Goal: Communication & Community: Answer question/provide support

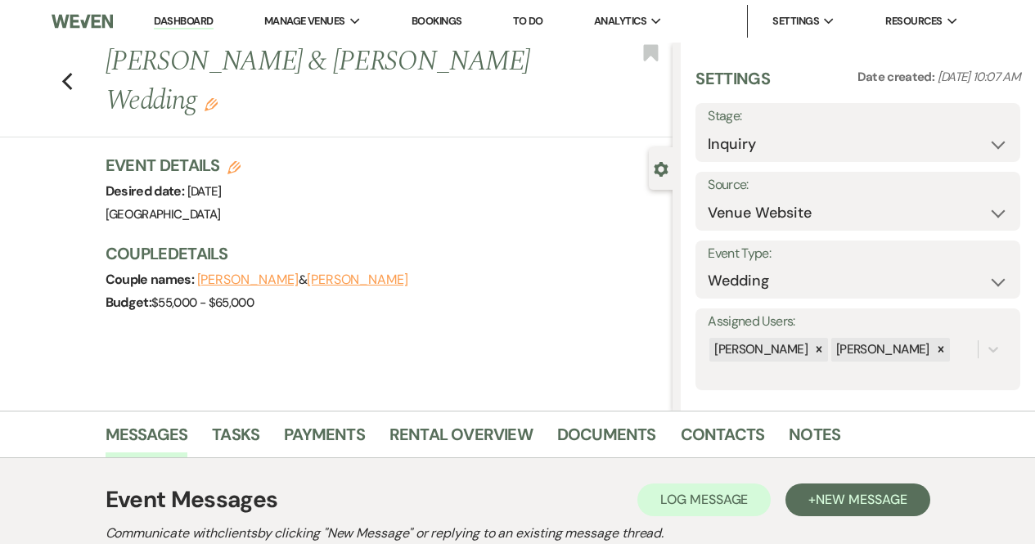
select select "5"
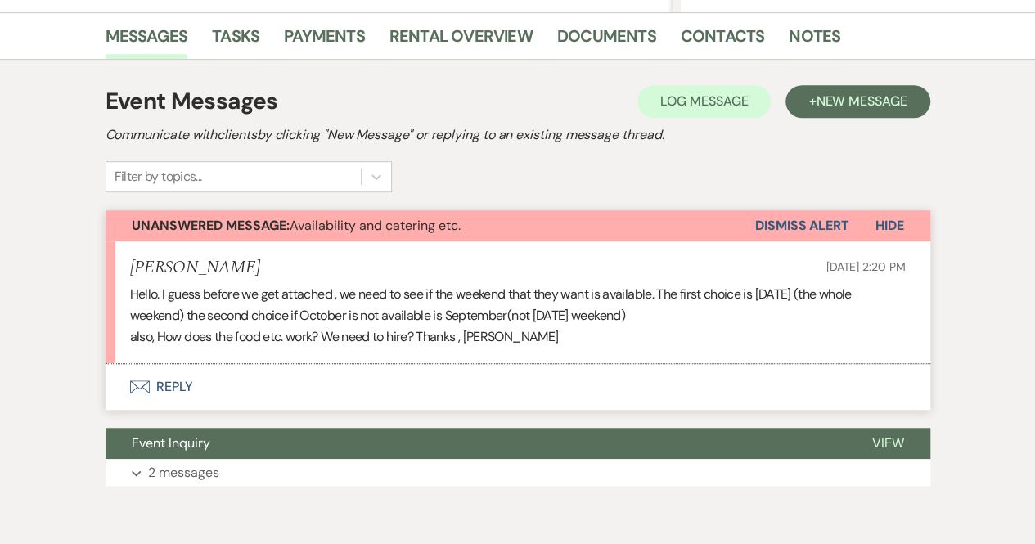
scroll to position [470, 0]
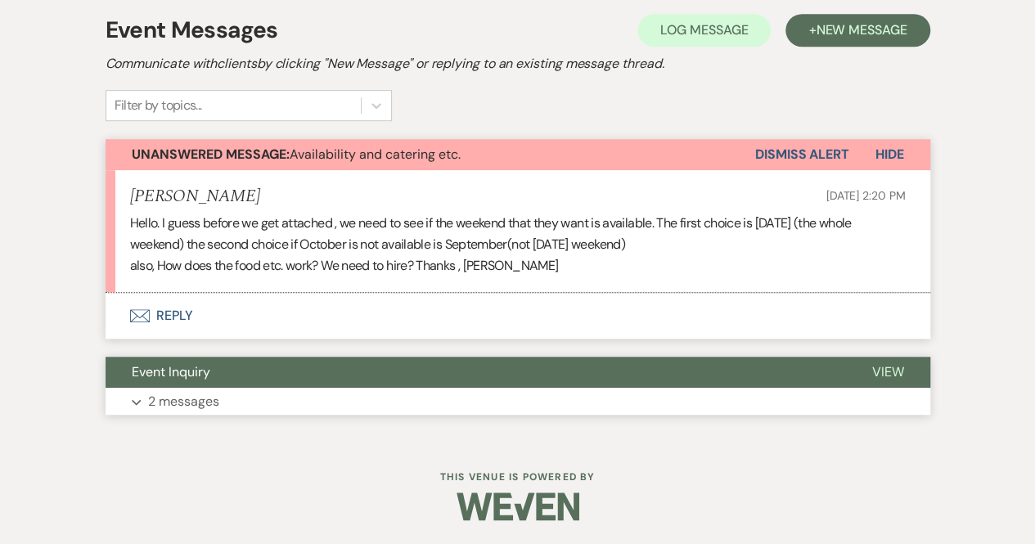
click at [188, 399] on p "2 messages" at bounding box center [183, 401] width 71 height 21
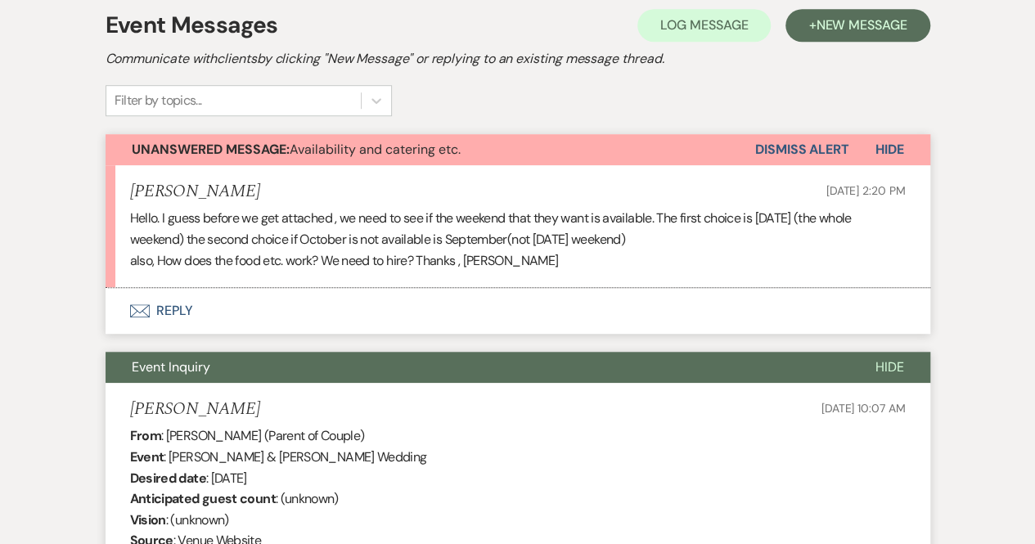
scroll to position [393, 0]
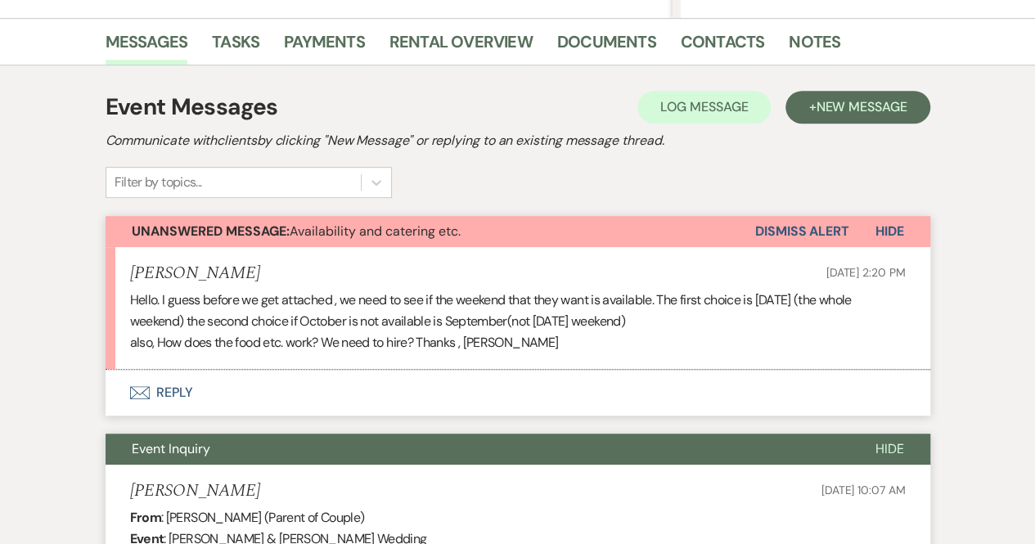
click at [188, 395] on button "Envelope Reply" at bounding box center [518, 393] width 825 height 46
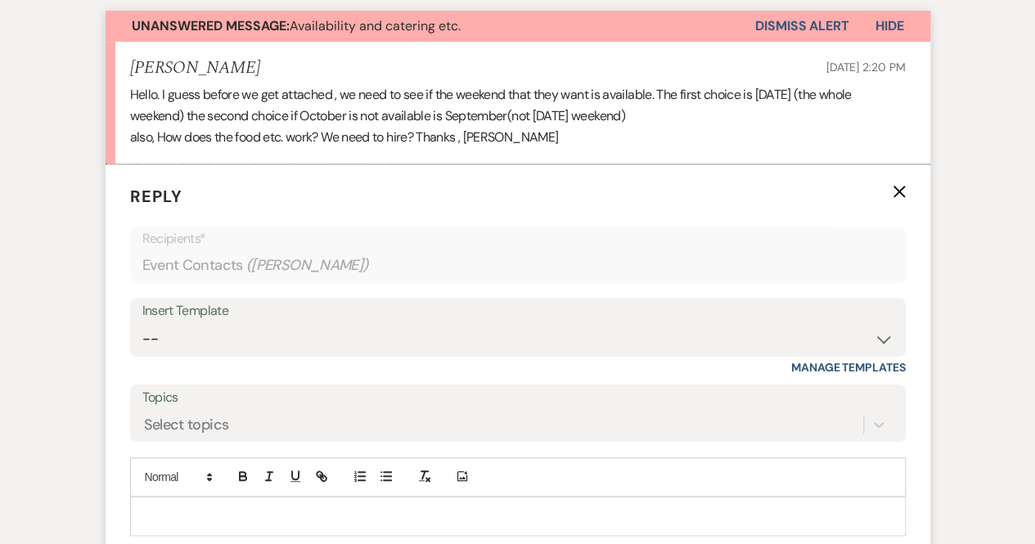
scroll to position [658, 0]
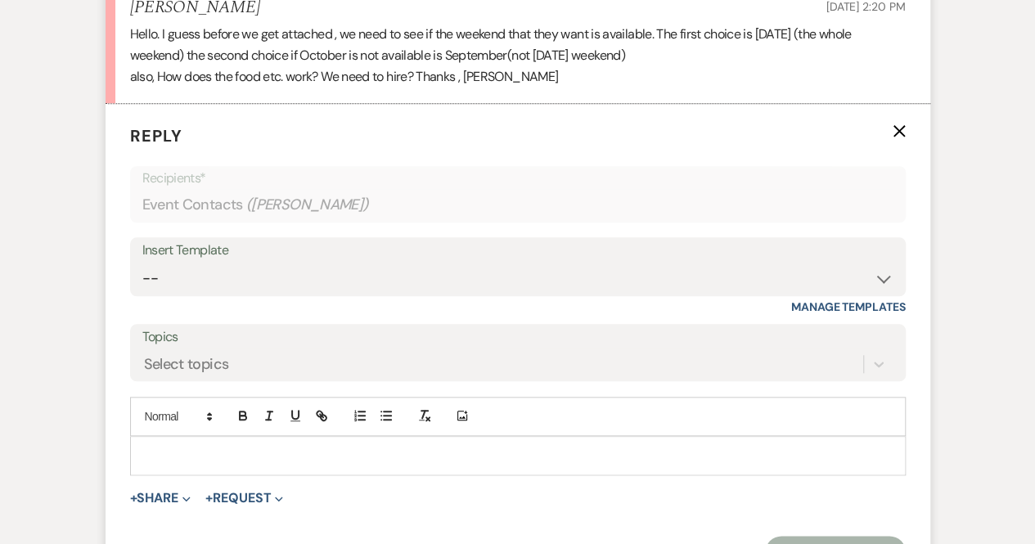
click at [227, 434] on div "Add Photo" at bounding box center [517, 416] width 775 height 39
click at [211, 443] on div at bounding box center [518, 456] width 774 height 38
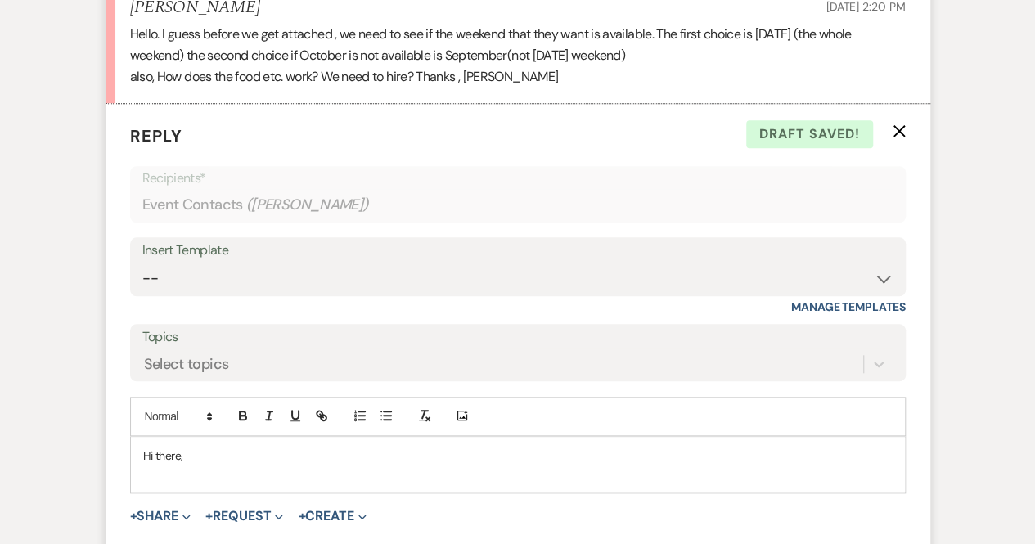
click at [178, 458] on p "Hi there," at bounding box center [517, 456] width 749 height 18
click at [208, 453] on p "Hi [PERSON_NAME]," at bounding box center [517, 456] width 749 height 18
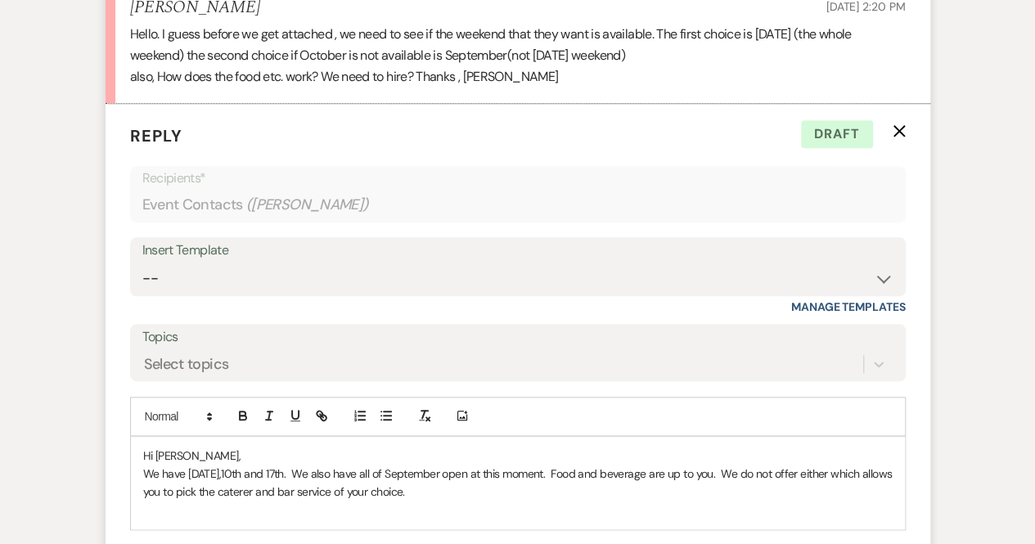
click at [478, 487] on p "We have [DATE],10th and 17th. We also have all of September open at this moment…" at bounding box center [517, 483] width 749 height 37
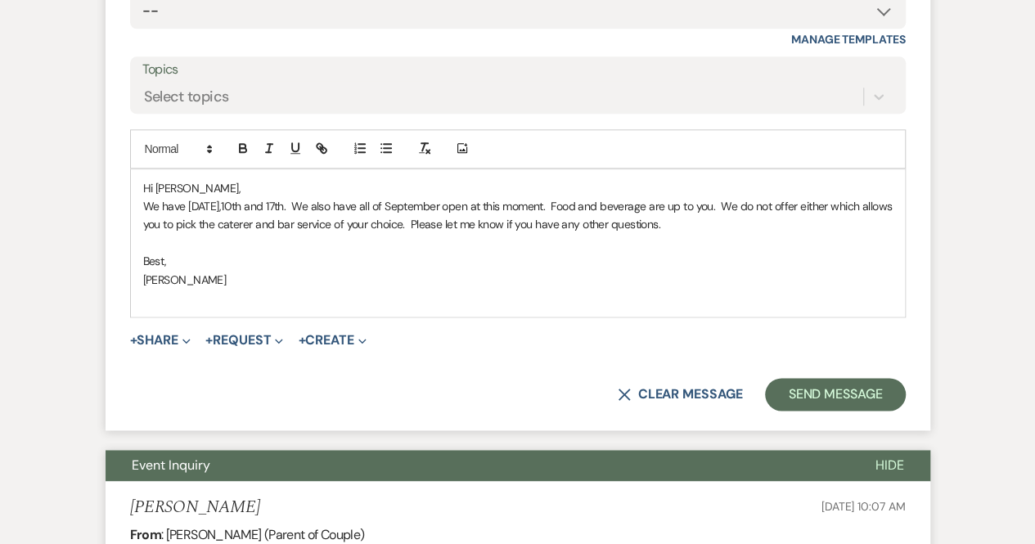
scroll to position [1106, 0]
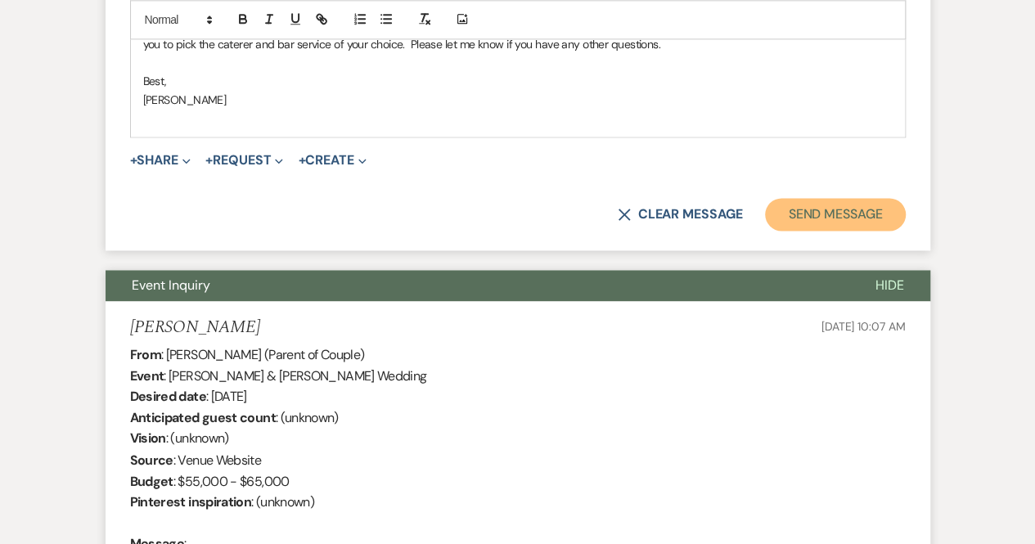
click at [838, 223] on button "Send Message" at bounding box center [835, 214] width 140 height 33
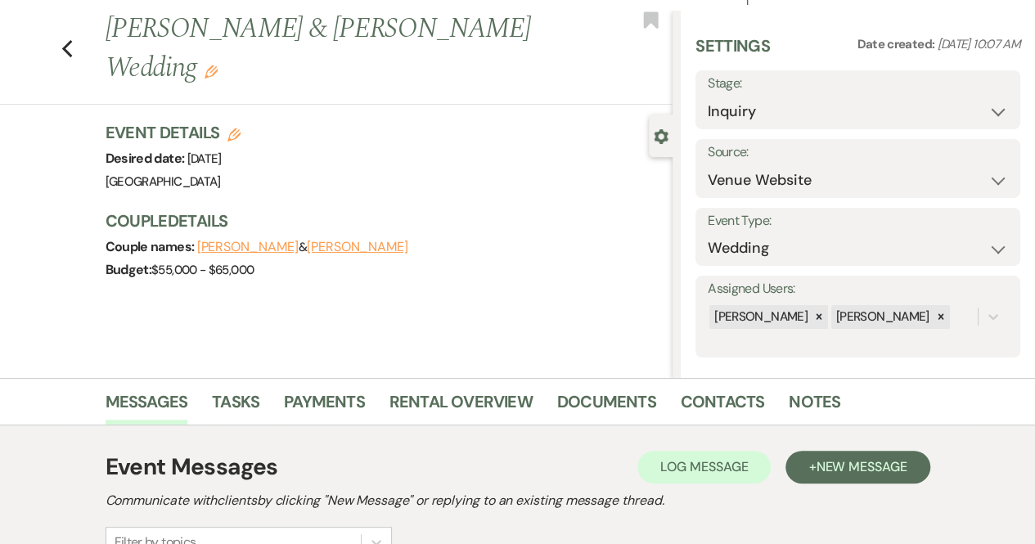
scroll to position [0, 0]
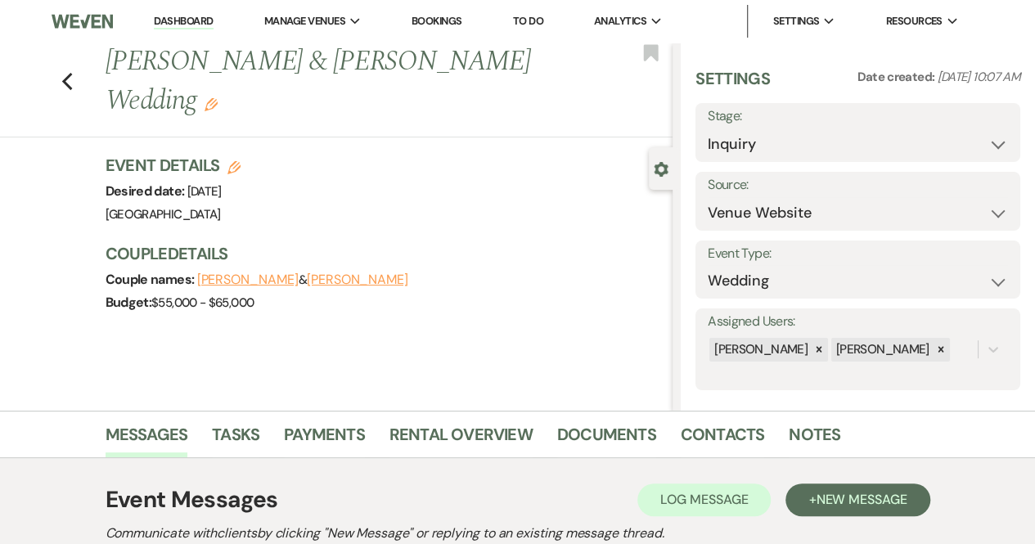
click at [180, 18] on link "Dashboard" at bounding box center [183, 22] width 59 height 16
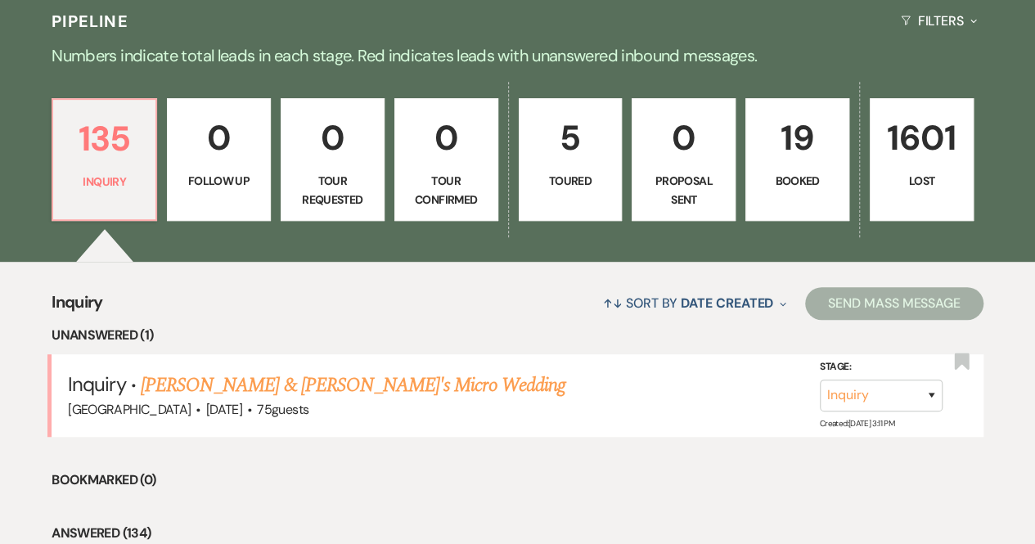
scroll to position [409, 0]
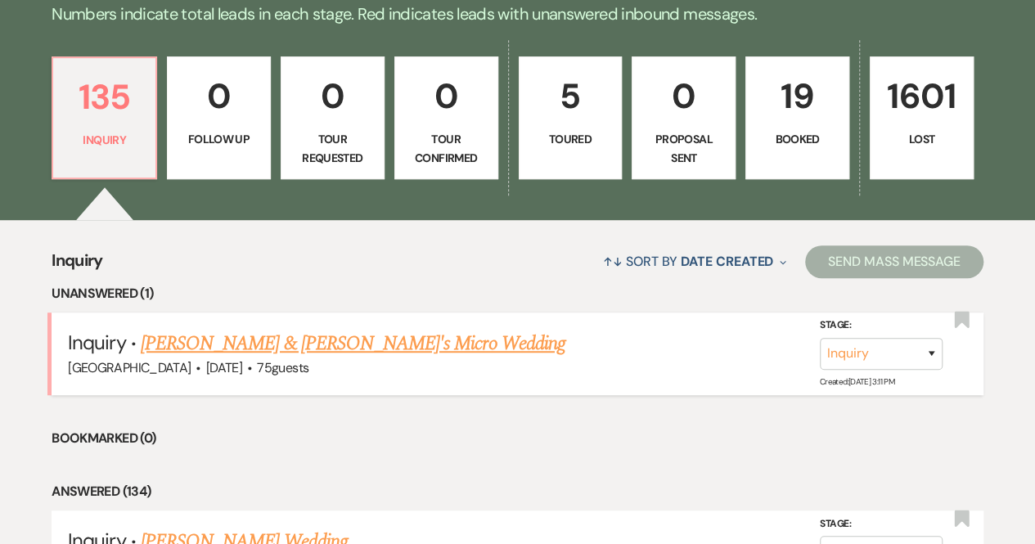
click at [166, 331] on link "[PERSON_NAME] & [PERSON_NAME]'s Micro Wedding" at bounding box center [353, 343] width 425 height 29
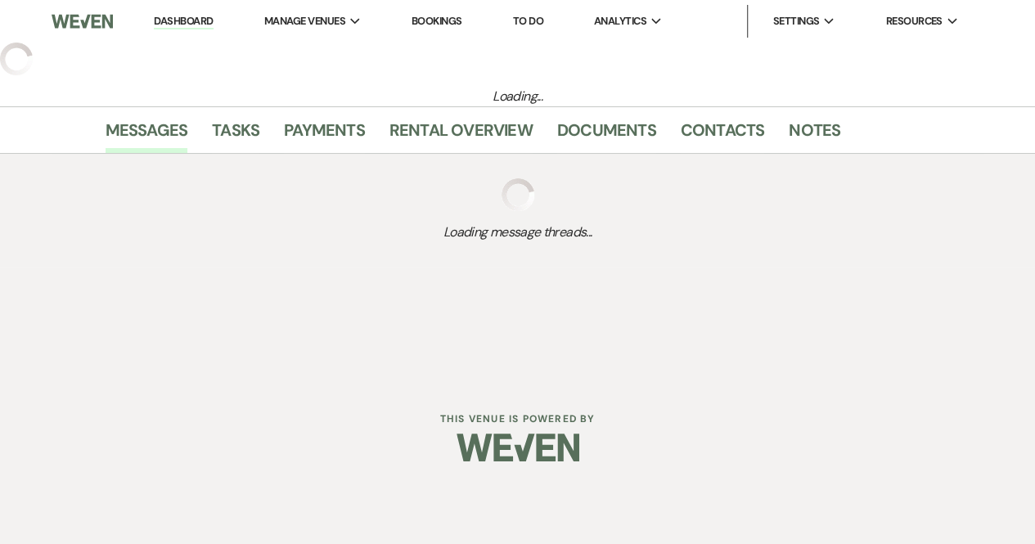
select select "5"
select select "16"
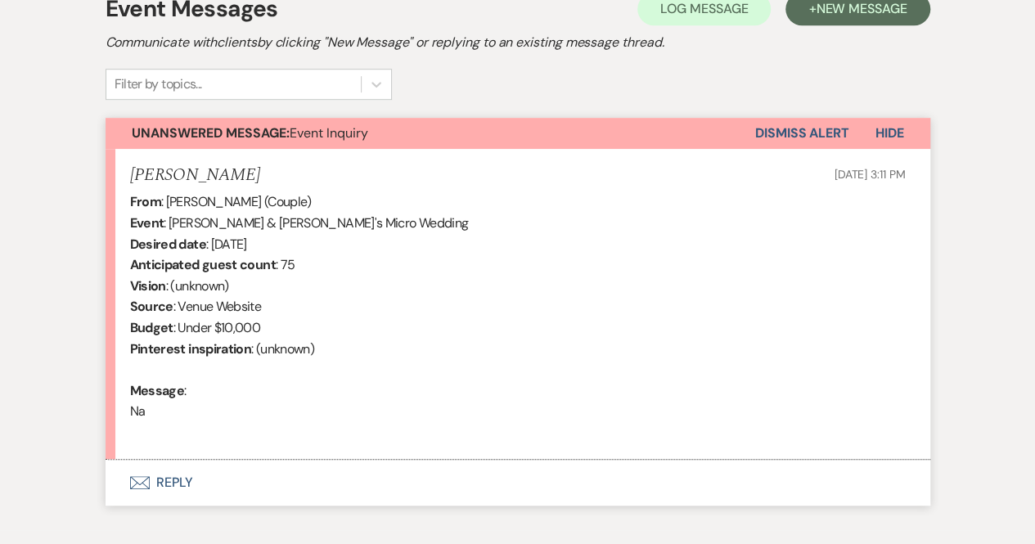
scroll to position [409, 0]
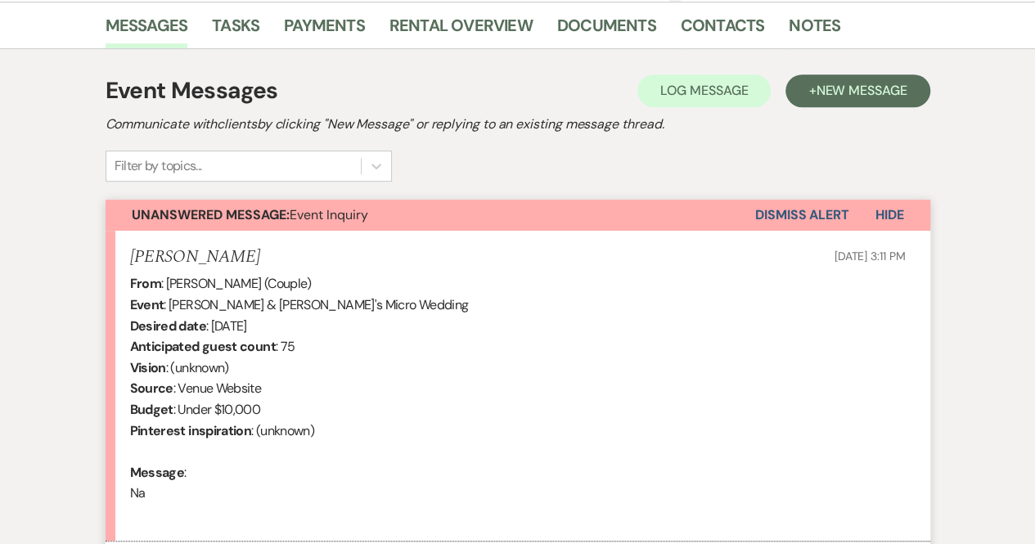
click at [811, 206] on button "Dismiss Alert" at bounding box center [802, 215] width 94 height 31
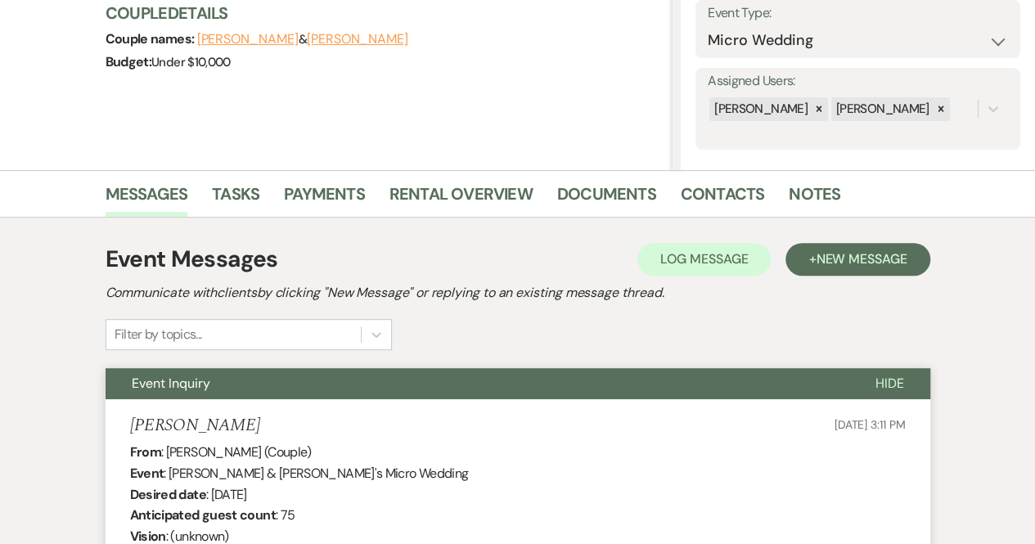
scroll to position [0, 0]
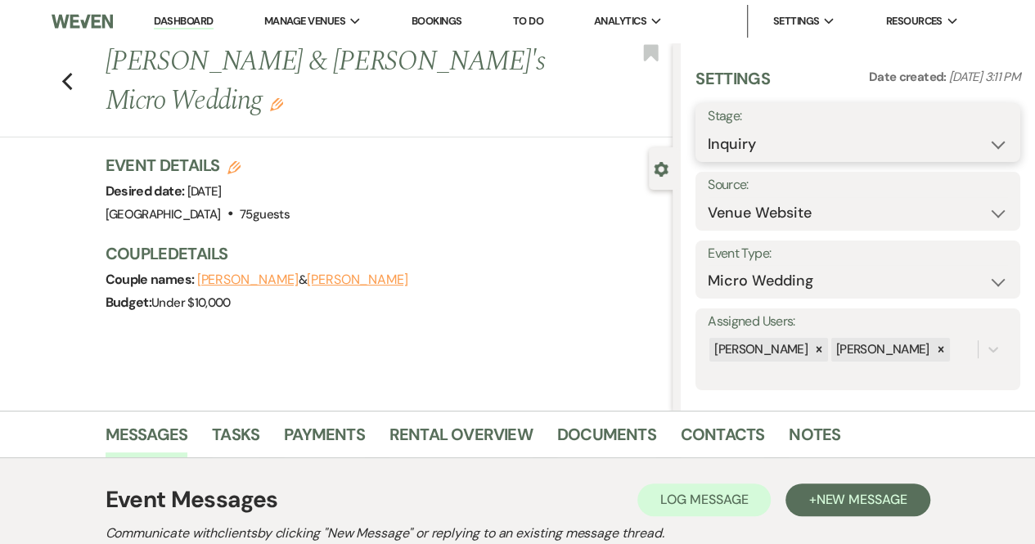
click at [820, 133] on select "Inquiry Follow Up Tour Requested Tour Confirmed Toured Proposal Sent Booked Lost" at bounding box center [858, 144] width 300 height 32
select select "8"
click at [708, 128] on select "Inquiry Follow Up Tour Requested Tour Confirmed Toured Proposal Sent Booked Lost" at bounding box center [858, 144] width 300 height 32
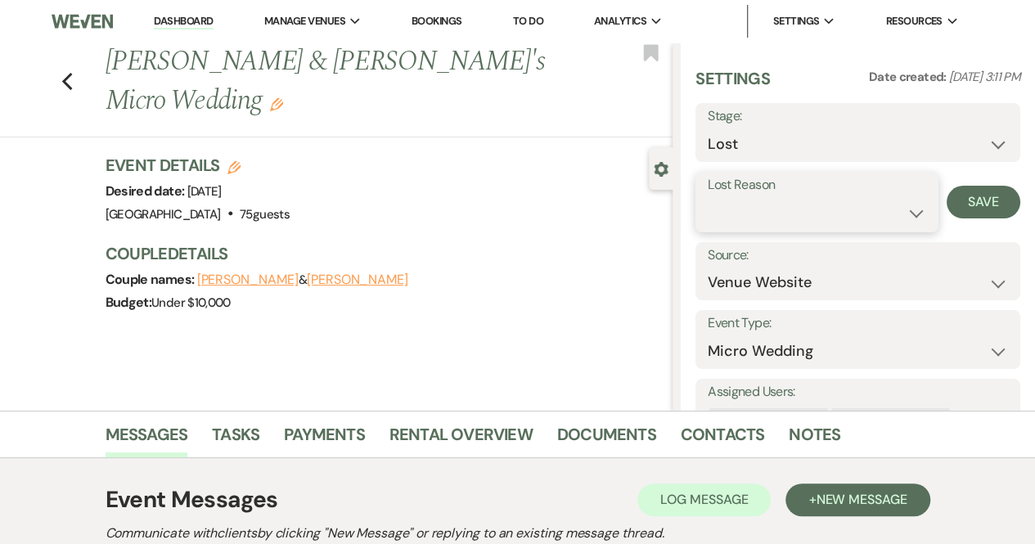
click at [764, 227] on select "Booked Elsewhere Budget Date Unavailable No Response Not a Good Match Capacity …" at bounding box center [817, 213] width 218 height 32
select select "7"
click at [708, 197] on select "Booked Elsewhere Budget Date Unavailable No Response Not a Good Match Capacity …" at bounding box center [817, 213] width 218 height 32
click at [964, 197] on button "Save" at bounding box center [983, 202] width 74 height 33
click at [177, 3] on nav "Dashboard Manage Venues [GEOGRAPHIC_DATA] Bookings To Do Analytics [GEOGRAPHIC_…" at bounding box center [517, 21] width 1035 height 43
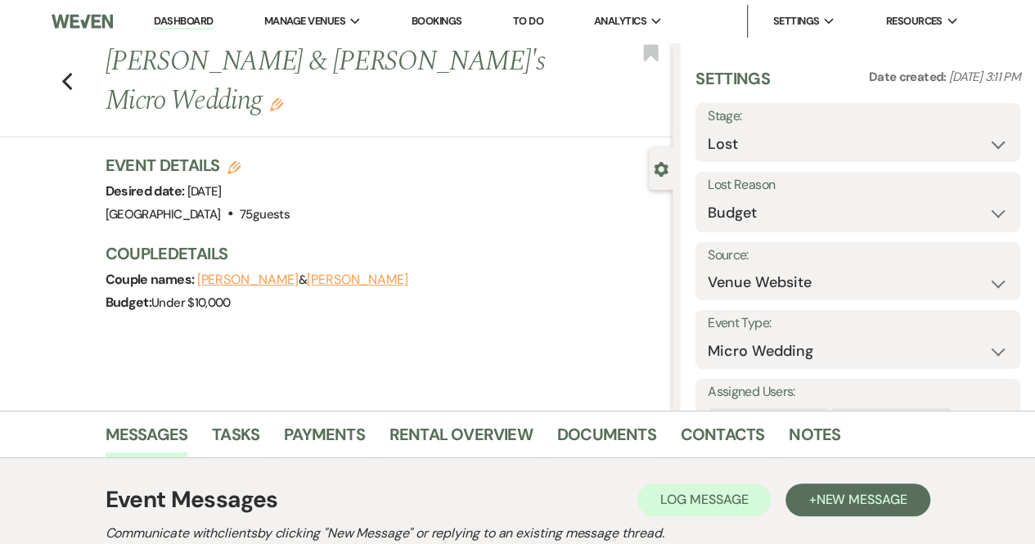
click at [173, 11] on li "Dashboard" at bounding box center [183, 21] width 75 height 33
click at [166, 26] on link "Dashboard" at bounding box center [183, 22] width 59 height 16
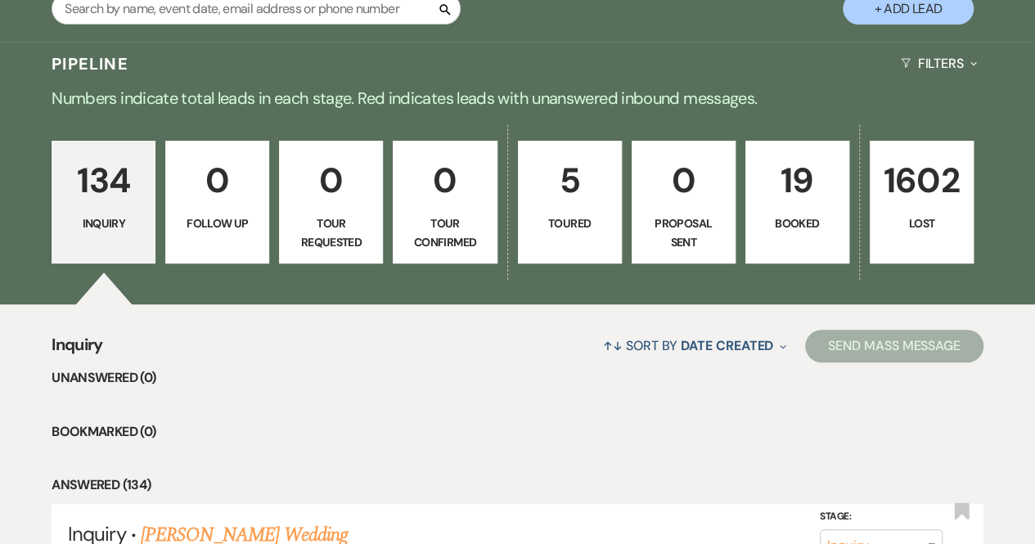
scroll to position [327, 0]
